Goal: Use online tool/utility: Utilize a website feature to perform a specific function

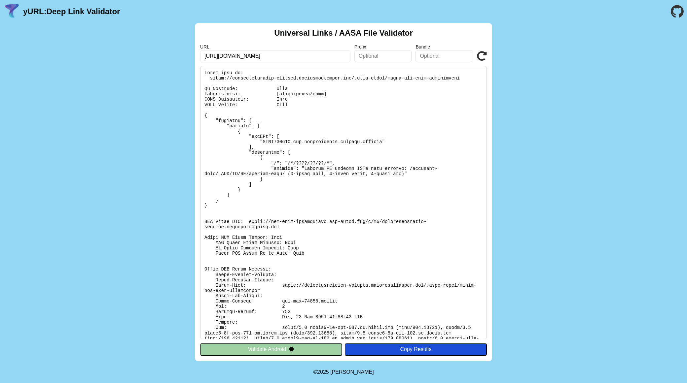
scroll to position [12, 0]
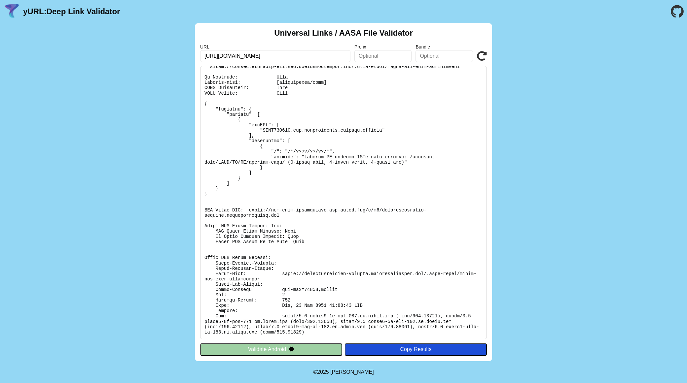
click at [103, 235] on div "Universal Links / AASA File Validator URL [URL][DOMAIN_NAME] Prefix Bundle Vali…" at bounding box center [343, 192] width 687 height 338
drag, startPoint x: 279, startPoint y: 213, endPoint x: 250, endPoint y: 210, distance: 29.8
click at [250, 210] on pre at bounding box center [343, 202] width 287 height 273
copy pre "[URL][DOMAIN_NAME][DOMAIN_NAME]"
click at [331, 233] on pre at bounding box center [343, 202] width 287 height 273
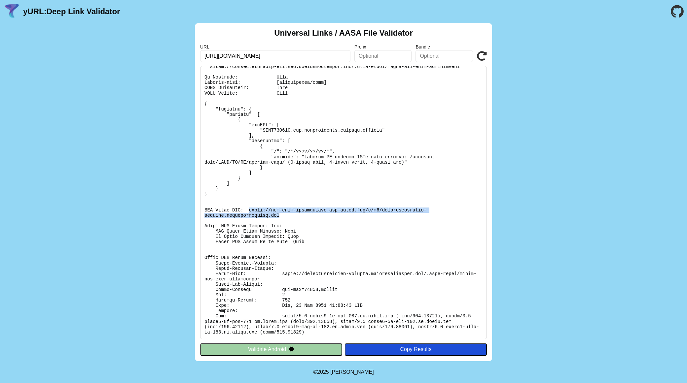
drag, startPoint x: 277, startPoint y: 216, endPoint x: 248, endPoint y: 209, distance: 30.0
click at [248, 209] on pre at bounding box center [343, 202] width 287 height 273
copy pre "[URL][DOMAIN_NAME][DOMAIN_NAME]"
click at [161, 174] on div "Universal Links / AASA File Validator URL [URL][DOMAIN_NAME] Prefix Bundle Vali…" at bounding box center [343, 192] width 687 height 338
